Goal: Task Accomplishment & Management: Complete application form

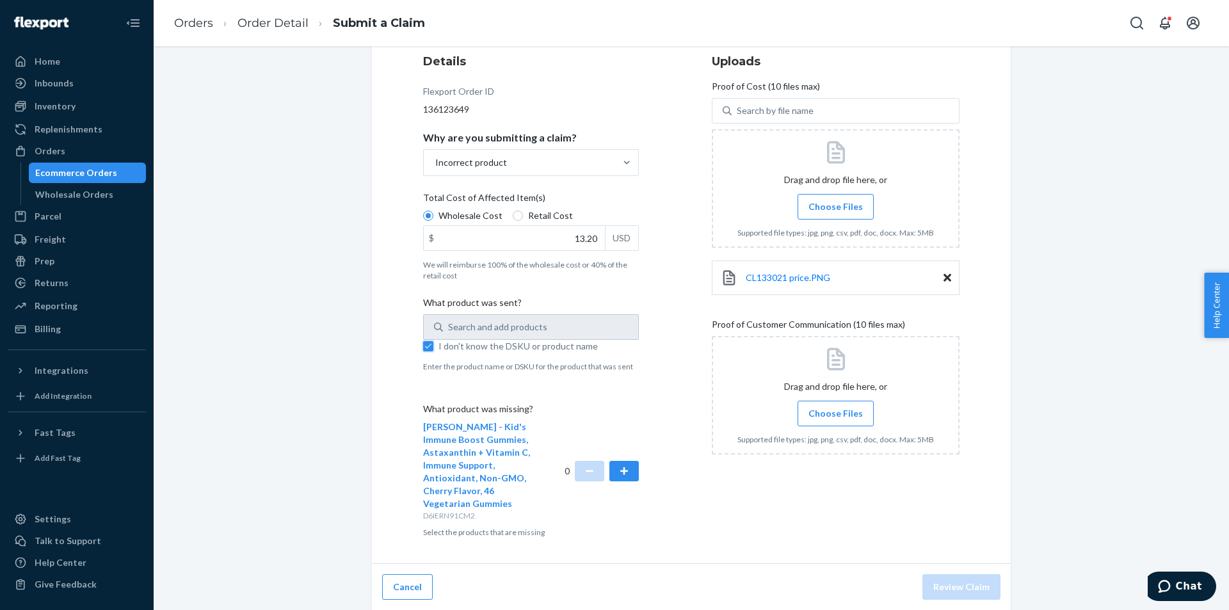
scroll to position [161, 0]
click at [1103, 344] on div "Submit a Claim All claims regarding damaged products or lost packages must be s…" at bounding box center [691, 257] width 1056 height 706
click at [836, 410] on span "Choose Files" at bounding box center [835, 412] width 54 height 13
click at [836, 410] on input "Choose Files" at bounding box center [835, 413] width 1 height 14
click at [822, 400] on label "Choose Files" at bounding box center [835, 413] width 76 height 26
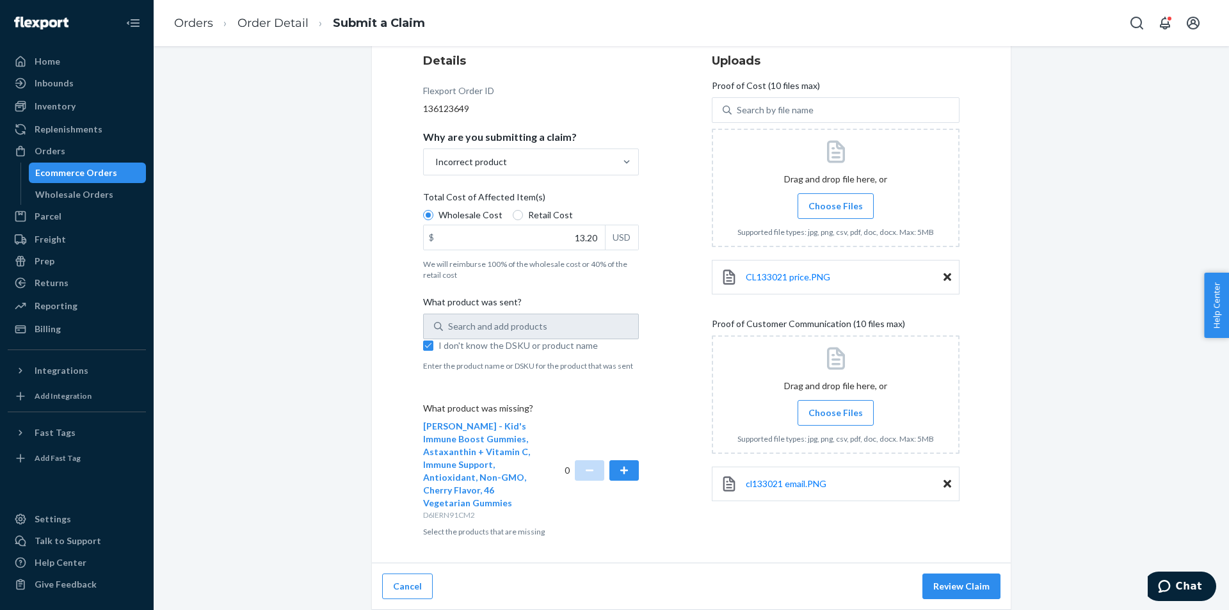
click at [835, 406] on input "Choose Files" at bounding box center [835, 413] width 1 height 14
click at [836, 404] on label "Choose Files" at bounding box center [835, 413] width 76 height 26
click at [836, 406] on input "Choose Files" at bounding box center [835, 413] width 1 height 14
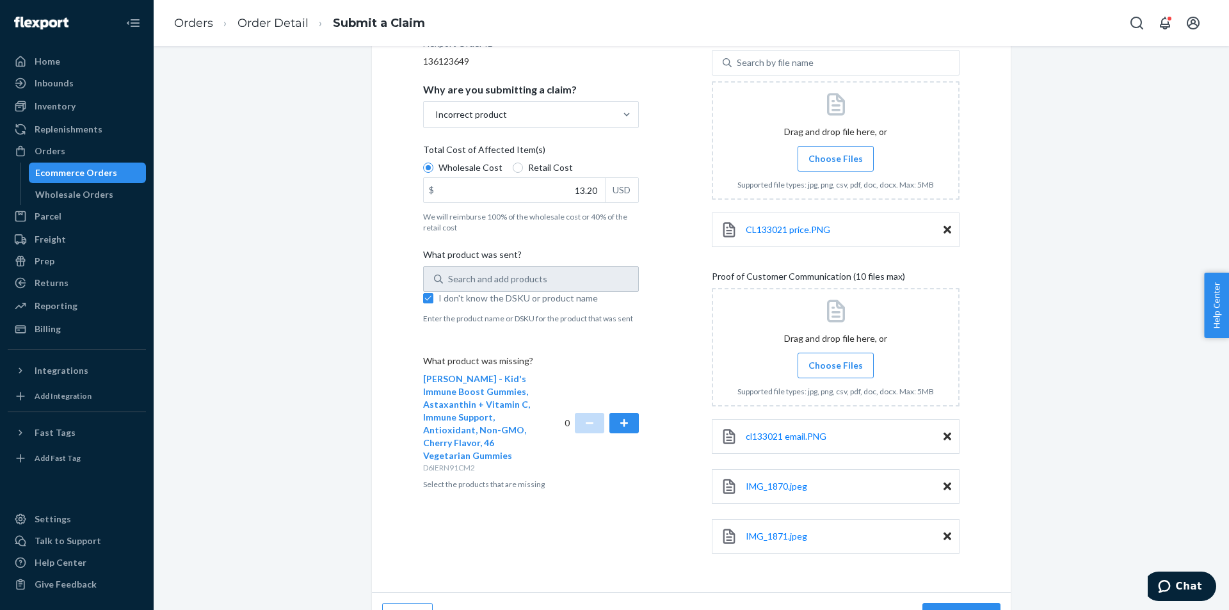
scroll to position [238, 0]
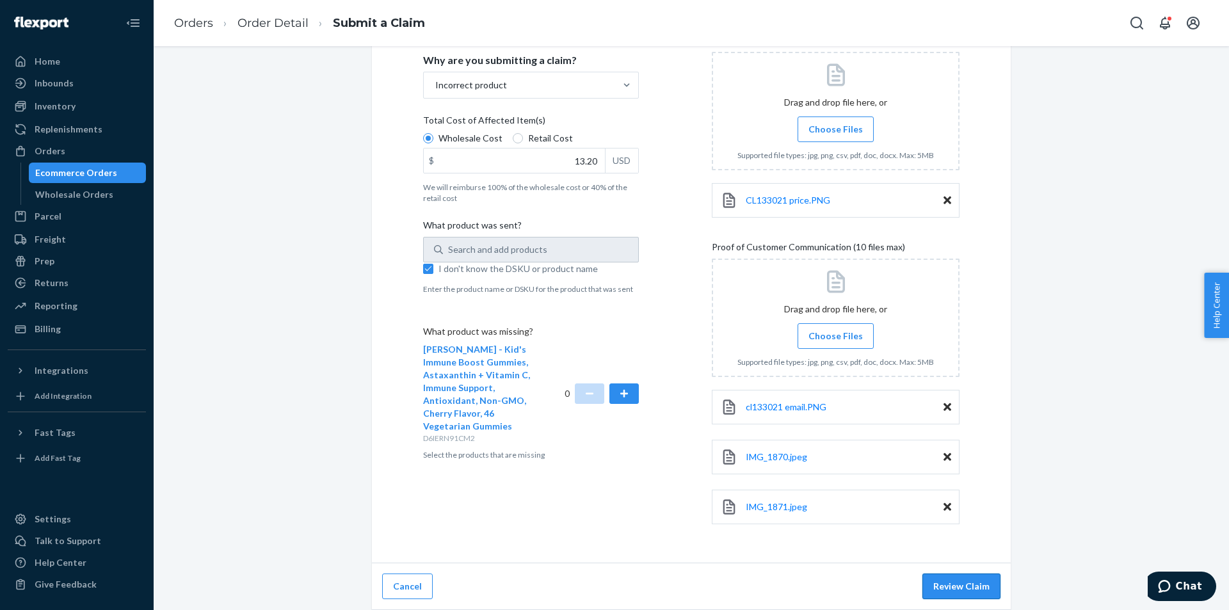
click at [982, 586] on button "Review Claim" at bounding box center [961, 586] width 78 height 26
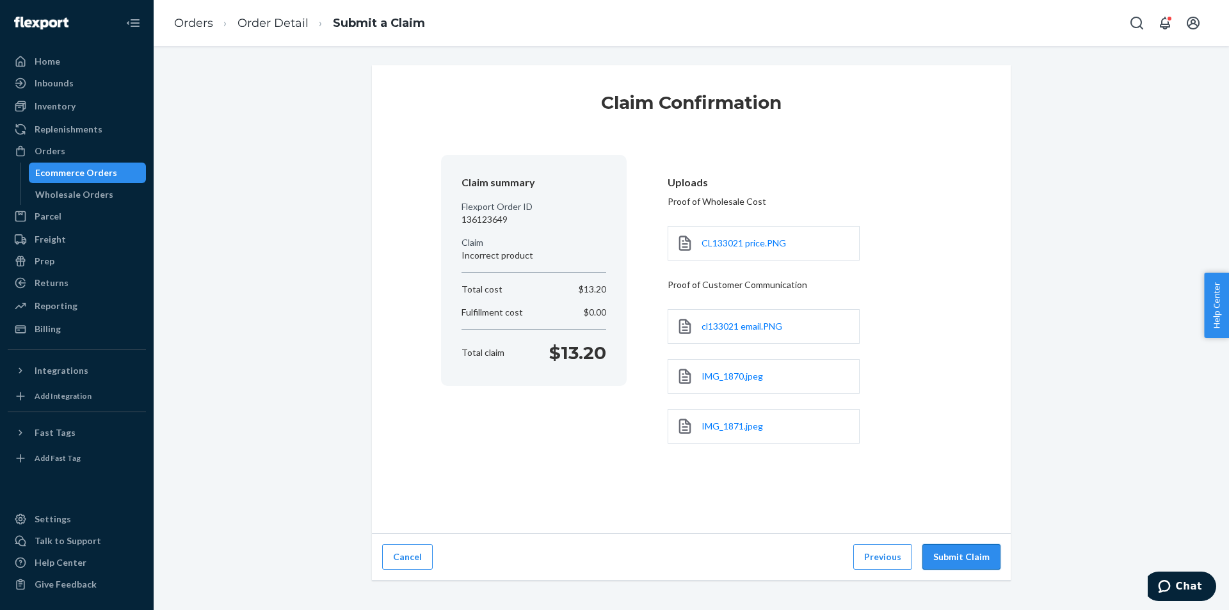
click at [953, 557] on button "Submit Claim" at bounding box center [961, 557] width 78 height 26
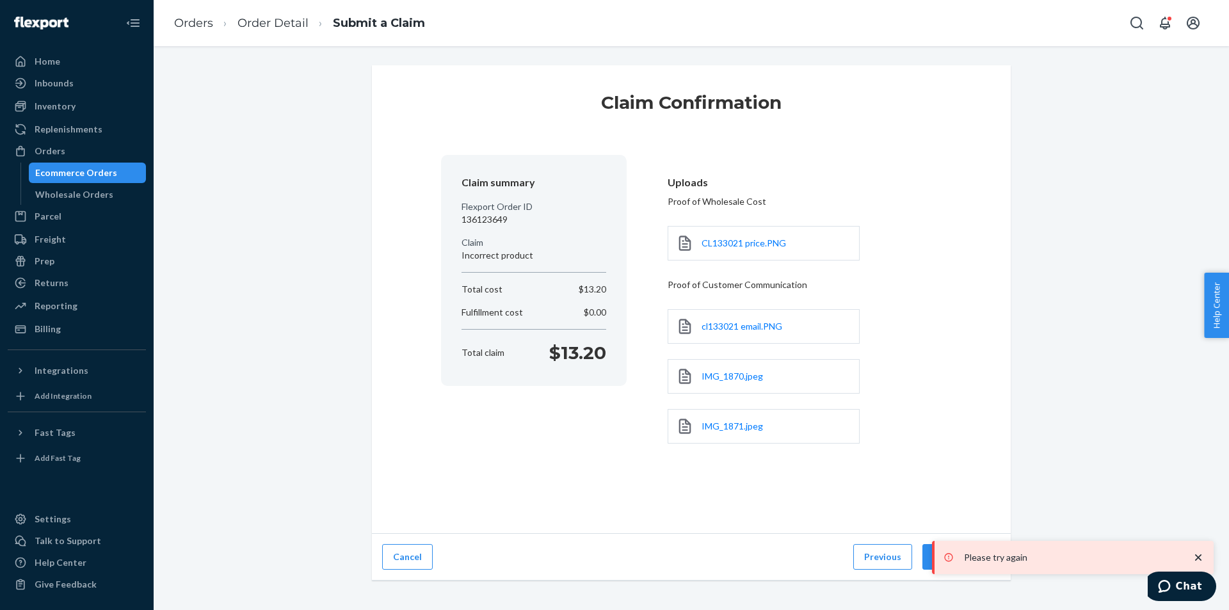
click at [934, 405] on section "Uploads Proof of Wholesale Cost CL133021 price.PNG Proof of Customer Communicat…" at bounding box center [794, 316] width 294 height 322
click at [925, 560] on button "Submit Claim" at bounding box center [961, 557] width 78 height 26
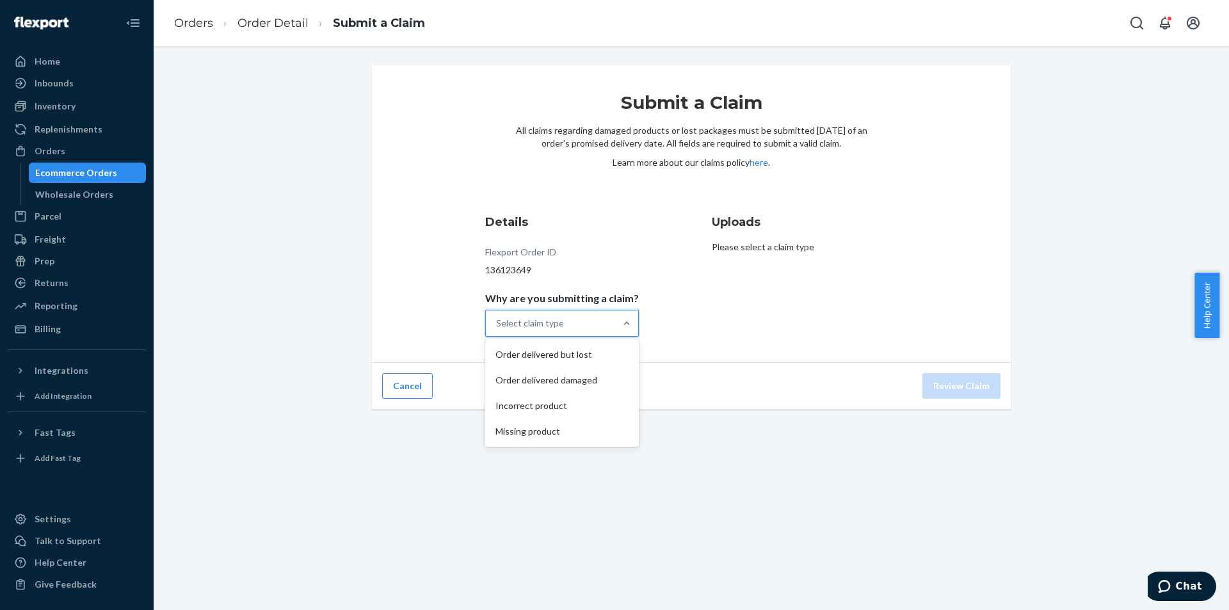
click at [545, 318] on div "Select claim type" at bounding box center [530, 323] width 68 height 13
click at [497, 318] on input "Why are you submitting a claim? option Order delivered but lost focused, 1 of 4…" at bounding box center [496, 323] width 1 height 13
click at [577, 413] on div "Incorrect product" at bounding box center [562, 406] width 148 height 26
click at [497, 330] on input "Why are you submitting a claim? option Incorrect product focused, 3 of 4. 4 res…" at bounding box center [496, 323] width 1 height 13
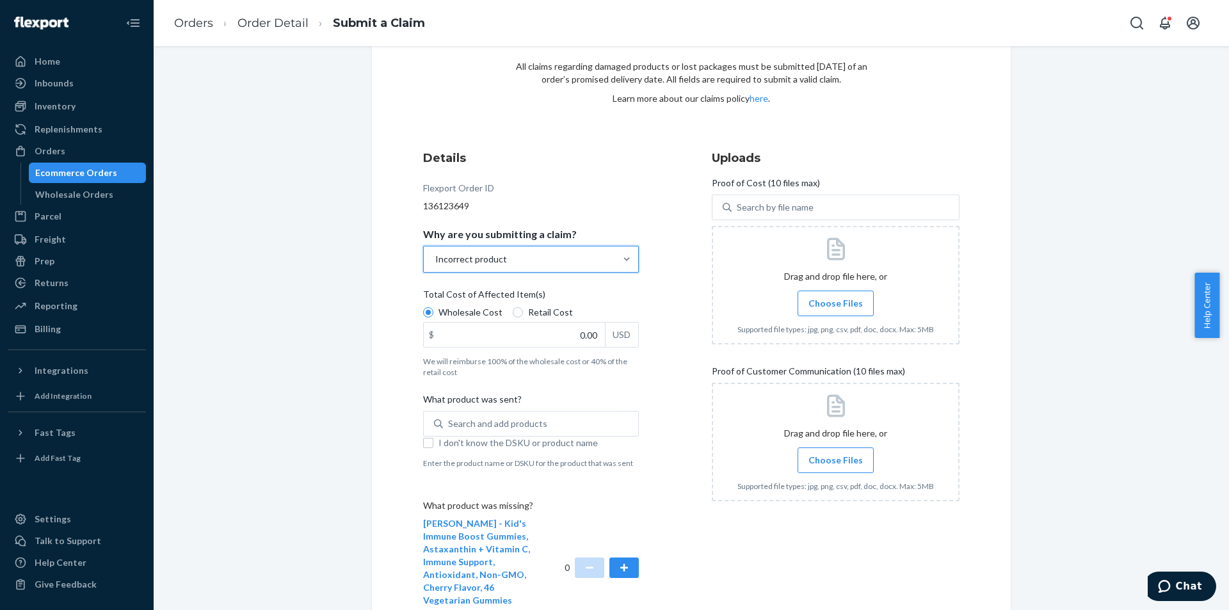
scroll to position [161, 0]
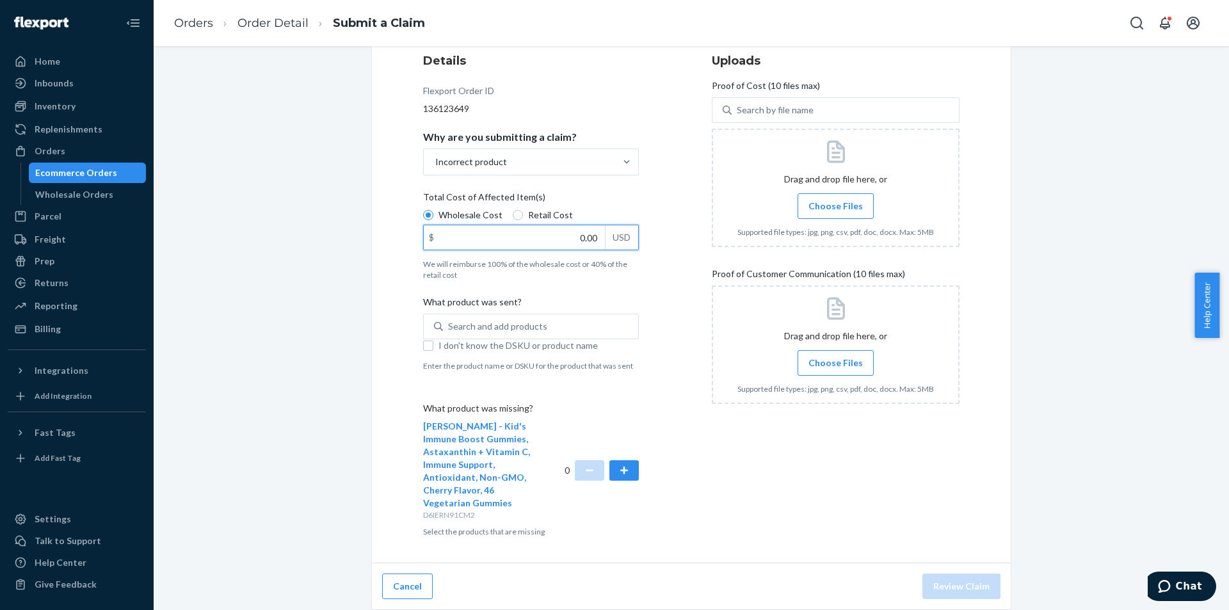
click at [497, 237] on input "0.00" at bounding box center [514, 237] width 181 height 24
type input "13.20"
click at [537, 345] on span "I don't know the DSKU or product name" at bounding box center [538, 345] width 200 height 13
click at [433, 345] on input "I don't know the DSKU or product name" at bounding box center [428, 345] width 10 height 10
checkbox input "true"
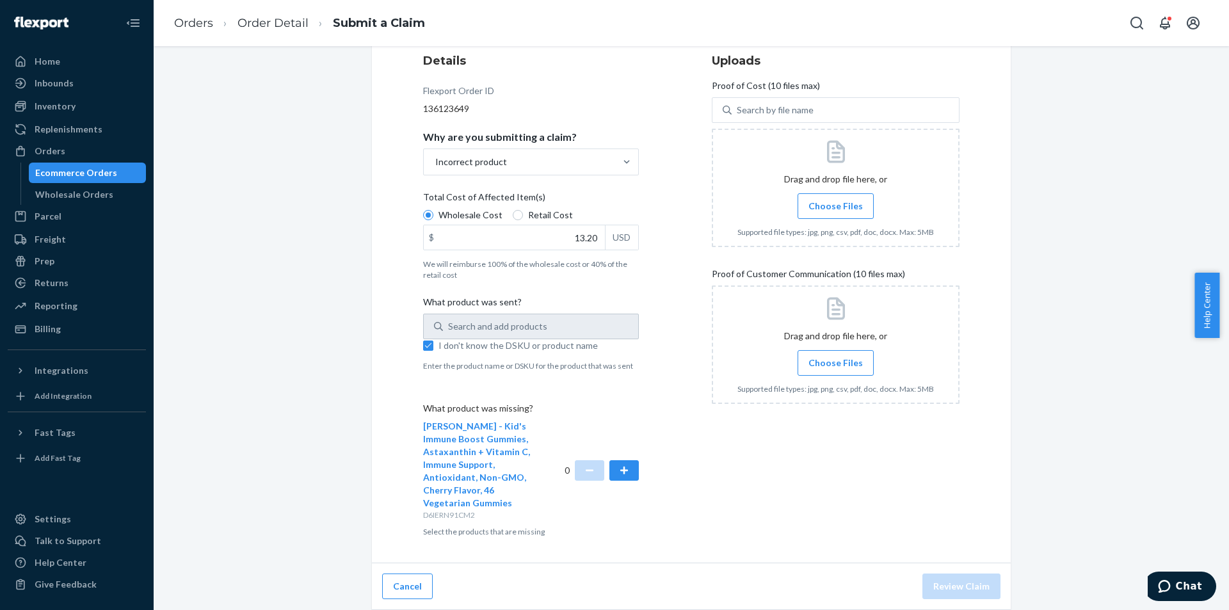
click at [843, 196] on label "Choose Files" at bounding box center [835, 206] width 76 height 26
click at [836, 199] on input "Choose Files" at bounding box center [835, 206] width 1 height 14
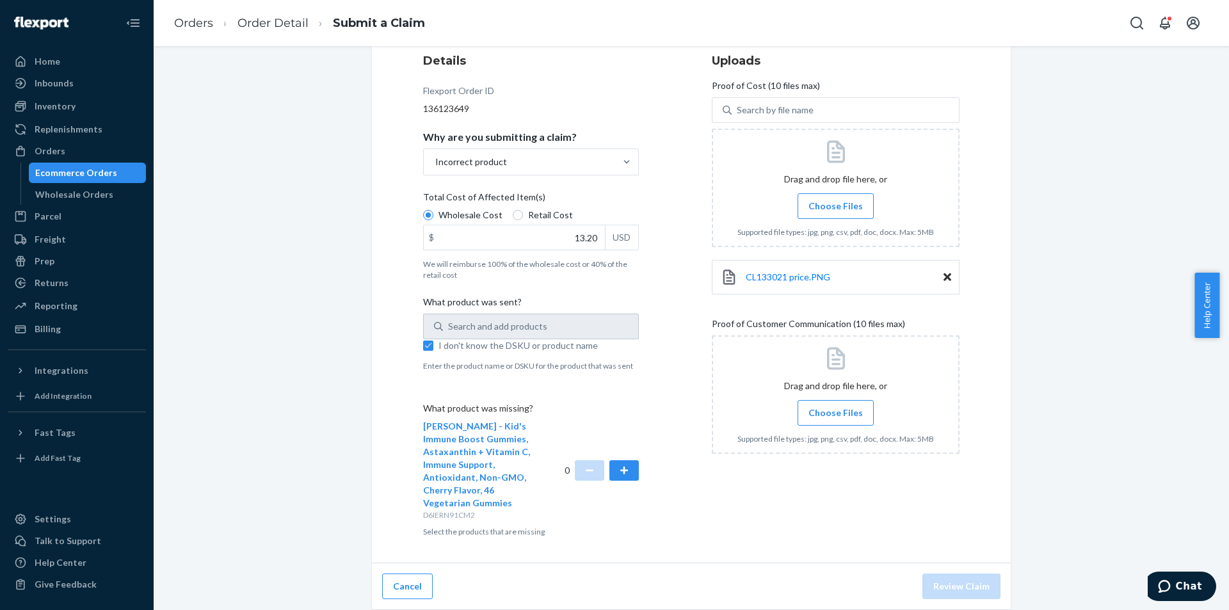
click at [816, 401] on label "Choose Files" at bounding box center [835, 413] width 76 height 26
click at [835, 406] on input "Choose Files" at bounding box center [835, 413] width 1 height 14
click at [851, 419] on span "Choose Files" at bounding box center [835, 412] width 54 height 13
click at [836, 419] on input "Choose Files" at bounding box center [835, 413] width 1 height 14
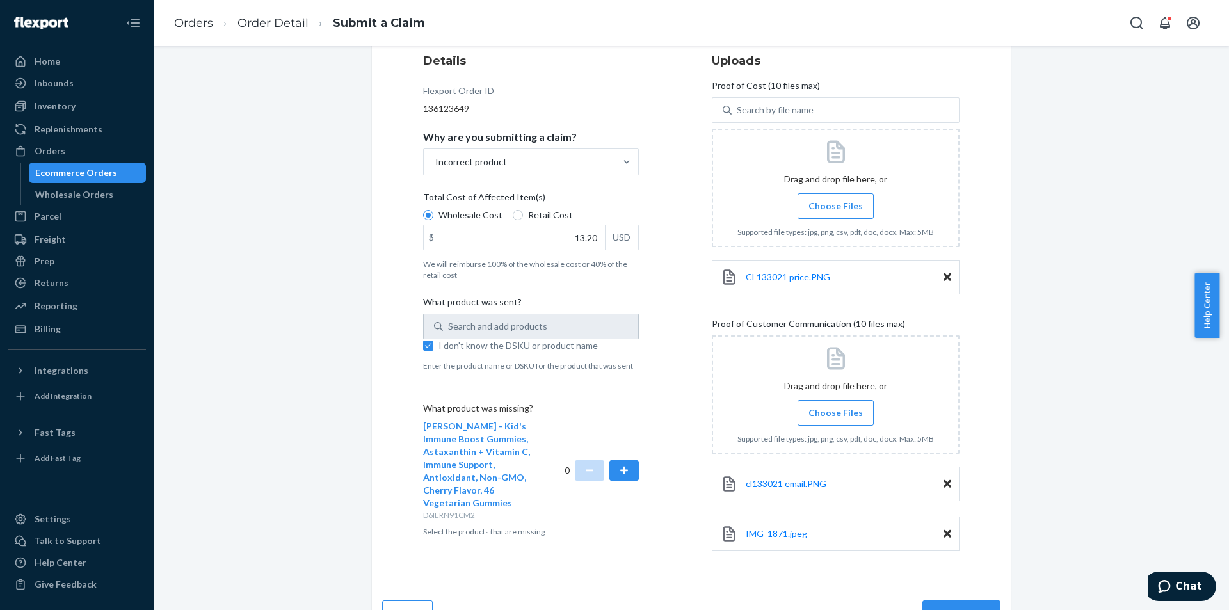
click at [817, 411] on span "Choose Files" at bounding box center [835, 412] width 54 height 13
click at [835, 411] on input "Choose Files" at bounding box center [835, 413] width 1 height 14
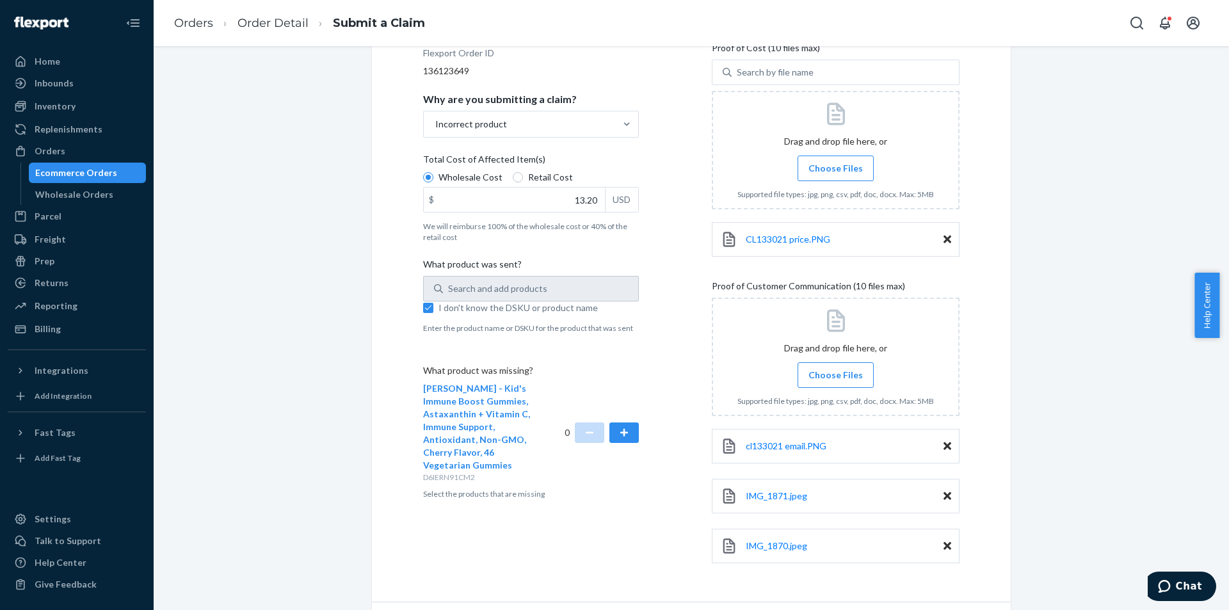
scroll to position [238, 0]
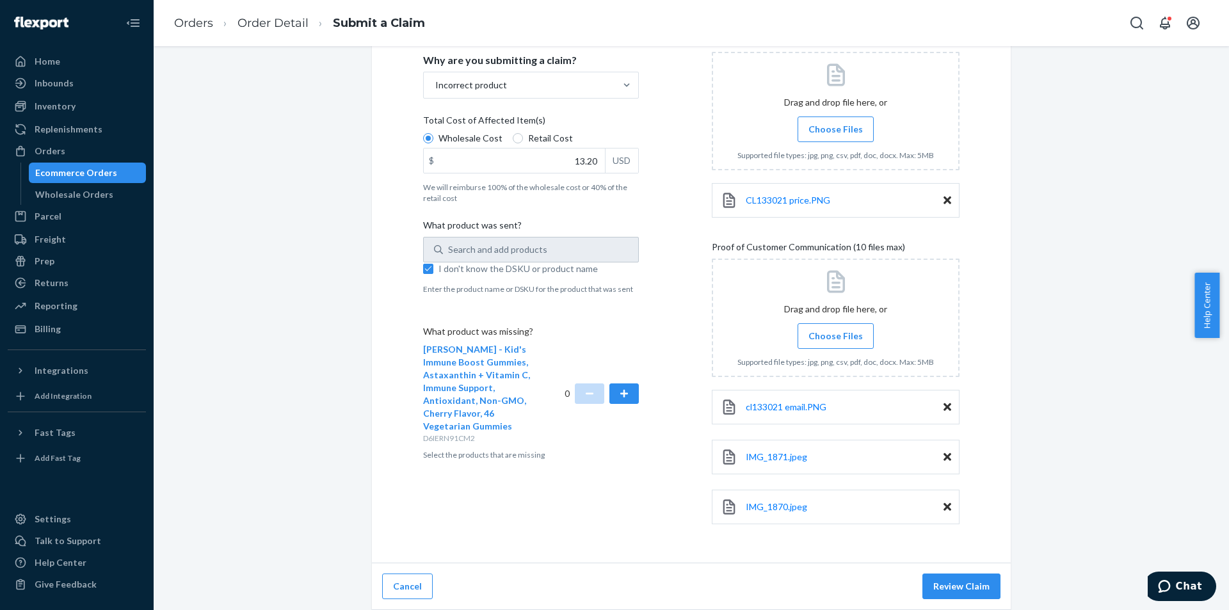
click at [477, 347] on span "[PERSON_NAME] - Kid's Immune Boost Gummies, Astaxanthin + Vitamin C, Immune Sup…" at bounding box center [476, 388] width 107 height 88
click at [612, 400] on button "button" at bounding box center [623, 393] width 29 height 20
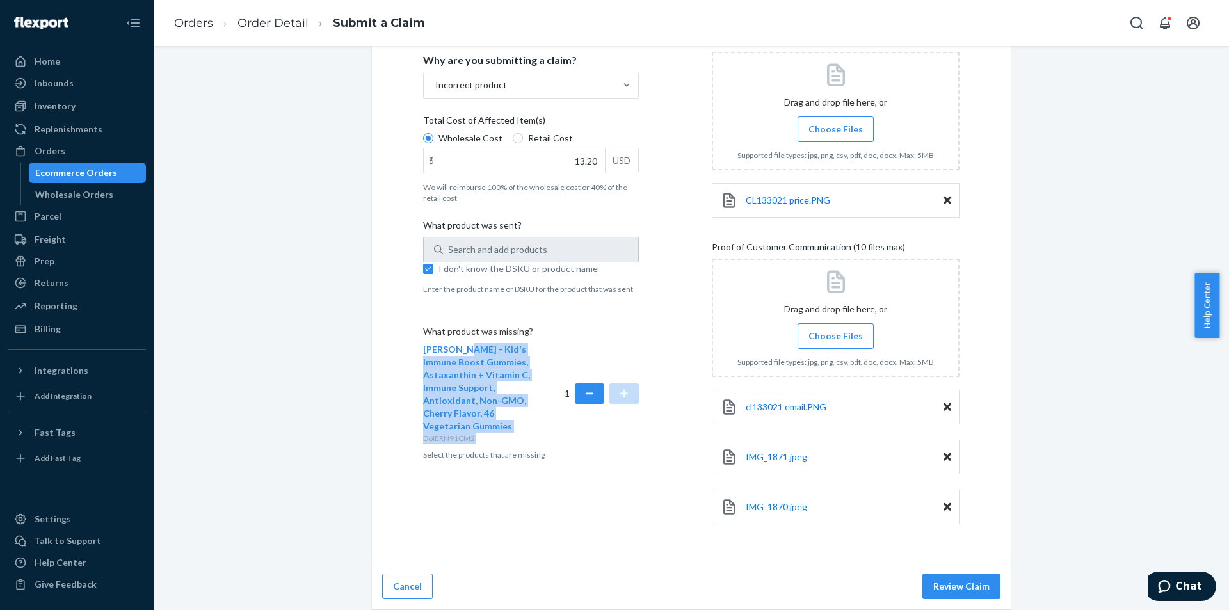
drag, startPoint x: 454, startPoint y: 349, endPoint x: 554, endPoint y: 380, distance: 105.1
click at [554, 380] on div "Carlson - Kid's Immune Boost Gummies, Astaxanthin + Vitamin C, Immune Support, …" at bounding box center [531, 393] width 216 height 100
click at [619, 468] on div "Details Flexport Order ID 136123649 Why are you submitting a claim? Incorrect p…" at bounding box center [547, 256] width 248 height 577
click at [1123, 401] on div "Submit a Claim All claims regarding damaged products or lost packages must be s…" at bounding box center [691, 218] width 1056 height 783
click at [980, 586] on button "Review Claim" at bounding box center [961, 586] width 78 height 26
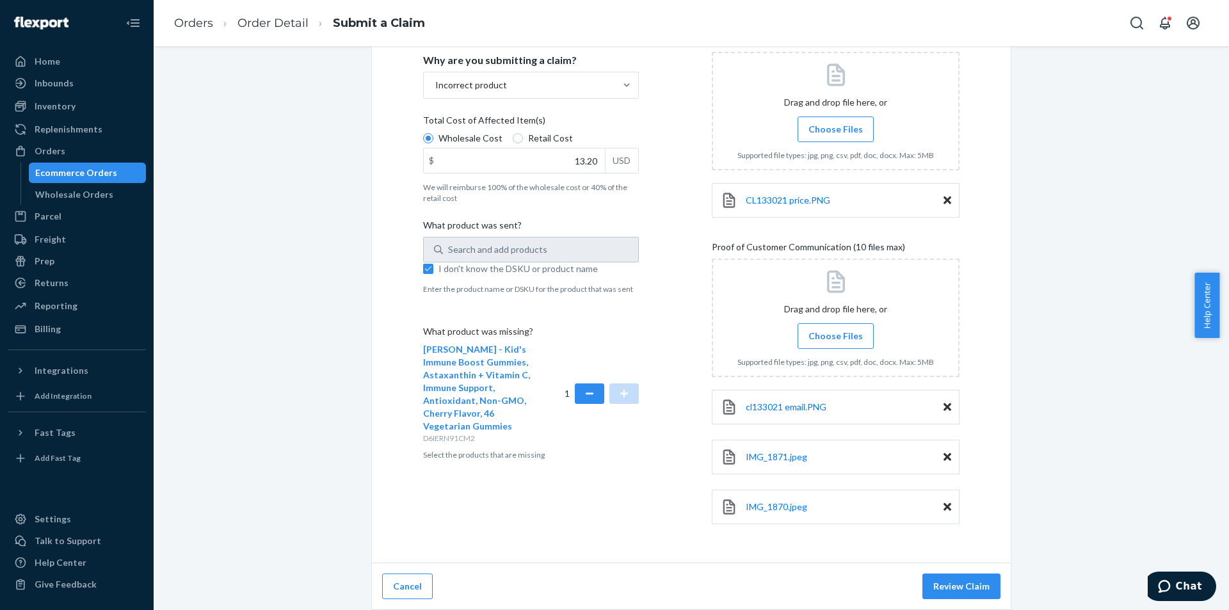
scroll to position [0, 0]
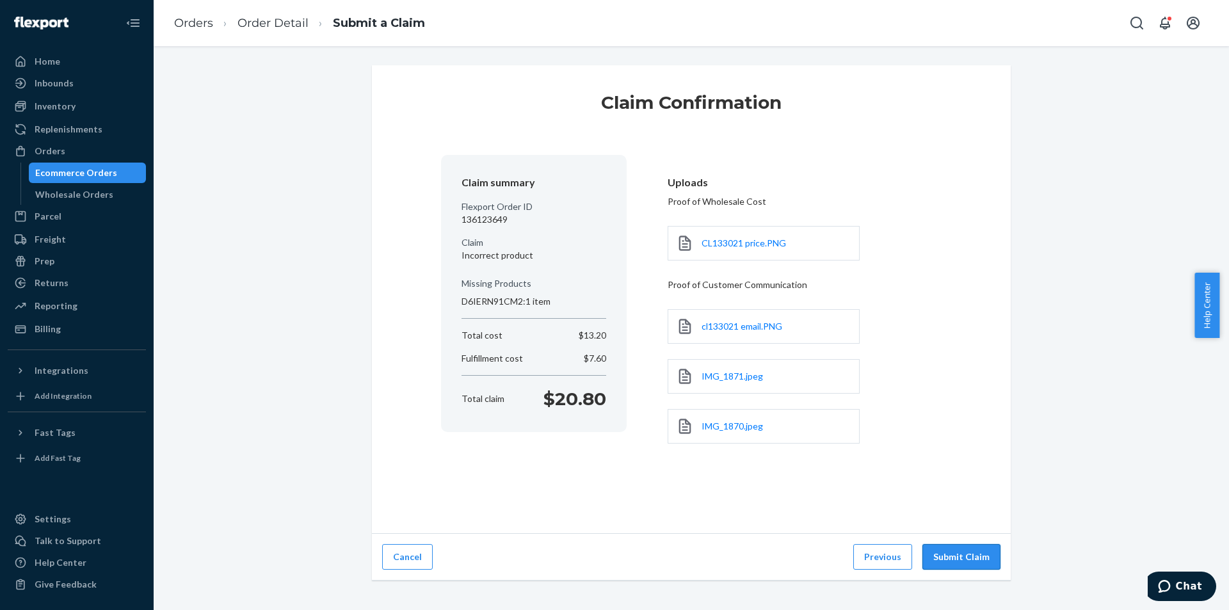
click at [945, 546] on button "Submit Claim" at bounding box center [961, 557] width 78 height 26
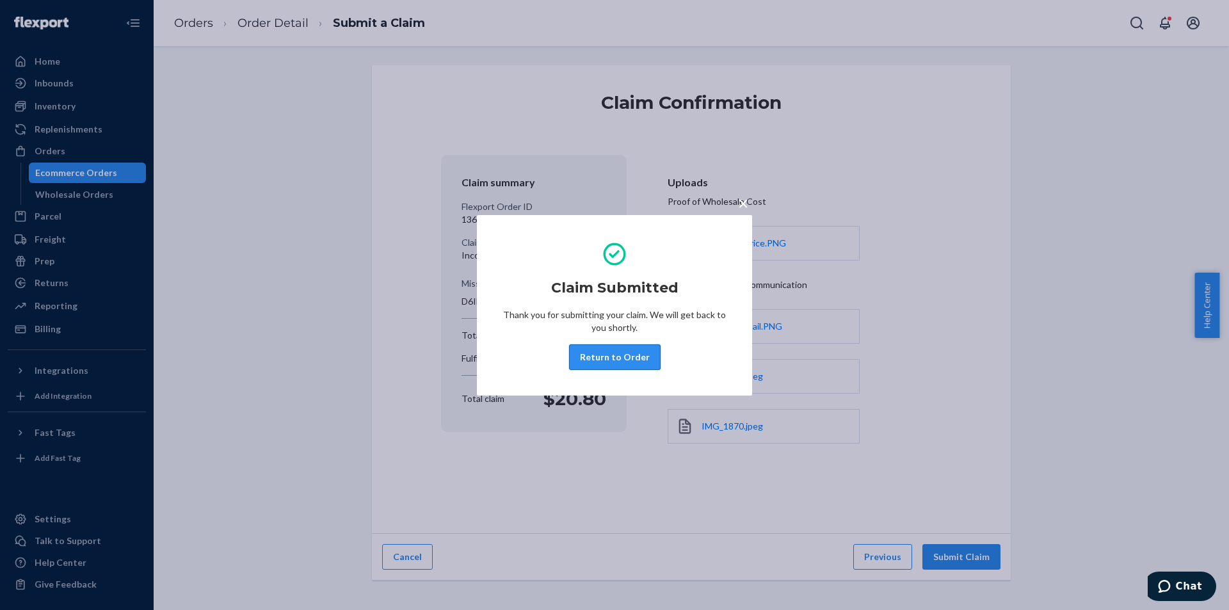
click at [603, 350] on button "Return to Order" at bounding box center [615, 357] width 92 height 26
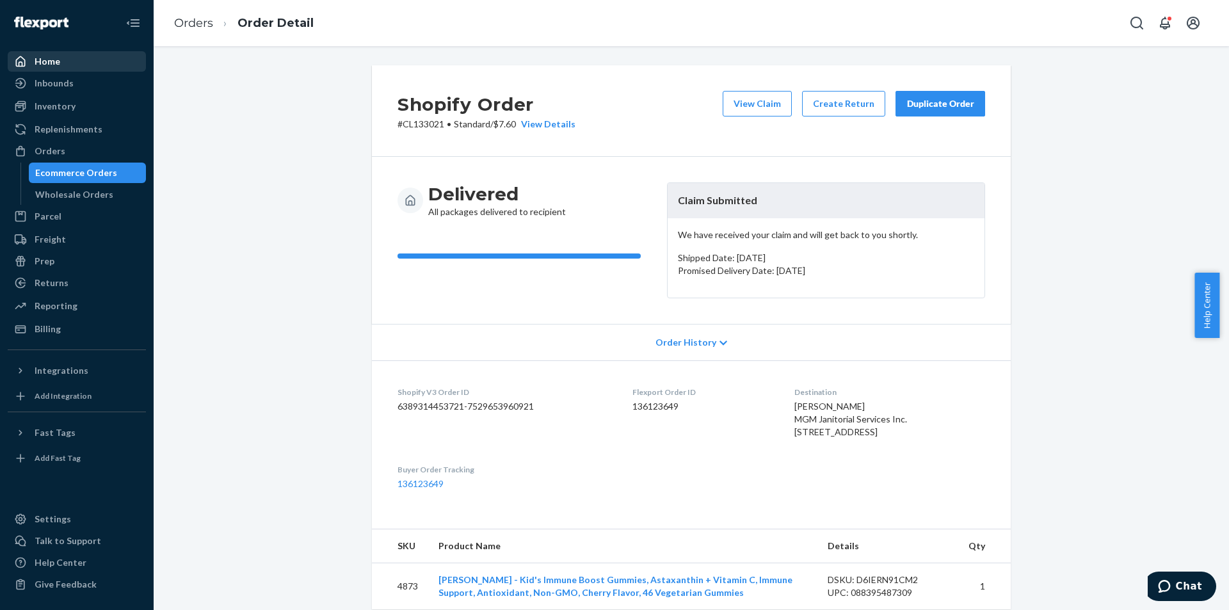
click at [63, 59] on div "Home" at bounding box center [77, 61] width 136 height 18
